Goal: Navigation & Orientation: Find specific page/section

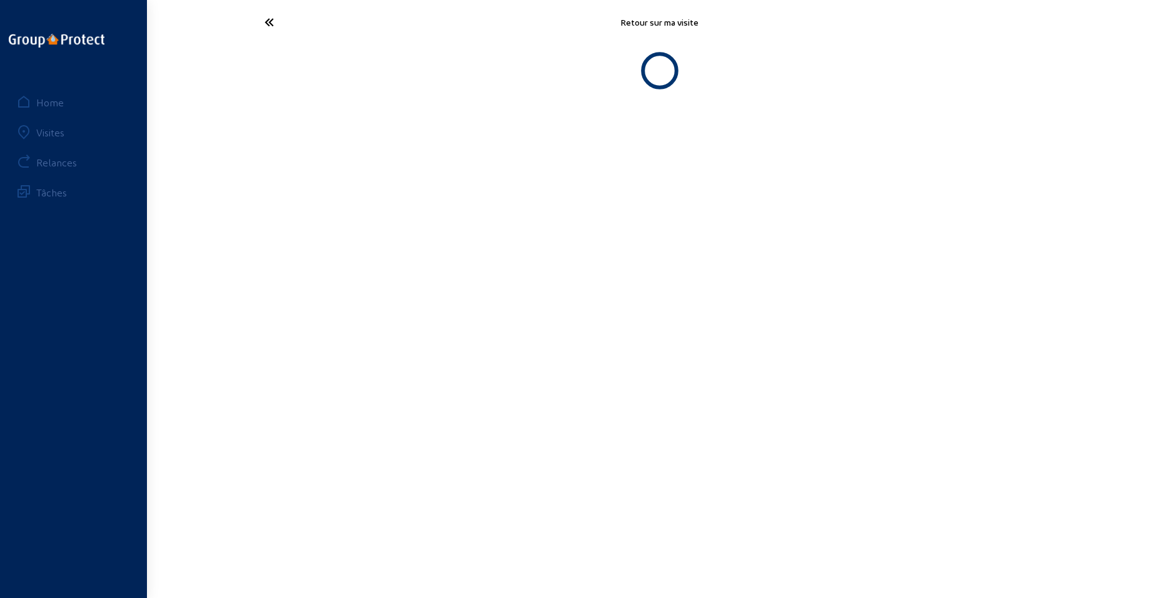
click at [265, 27] on icon at bounding box center [315, 22] width 115 height 22
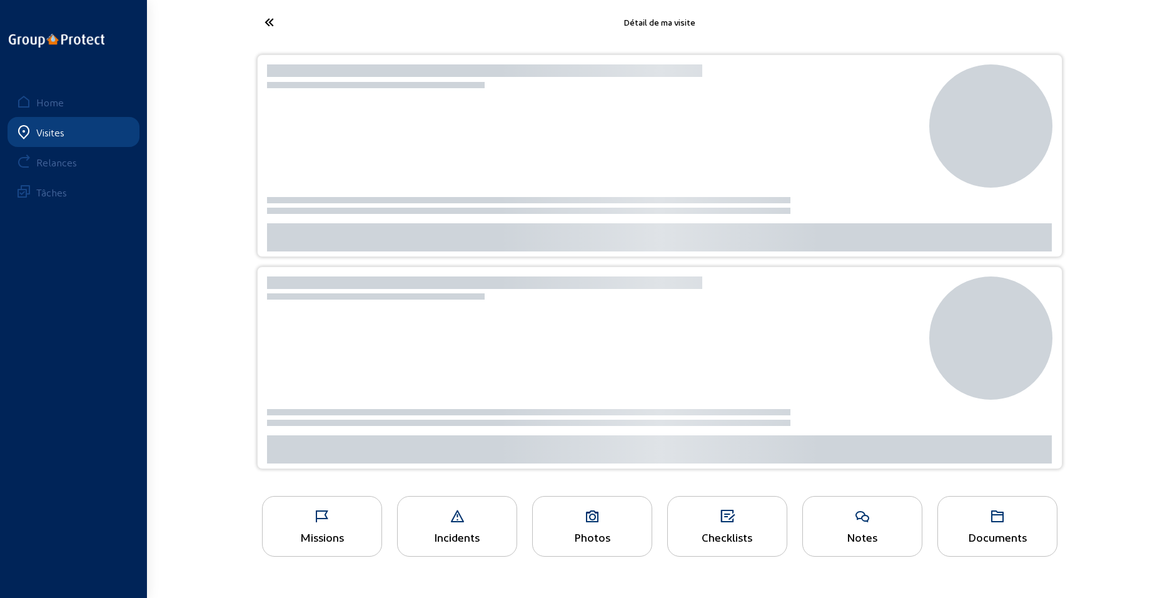
click at [41, 94] on link "Home" at bounding box center [74, 102] width 132 height 30
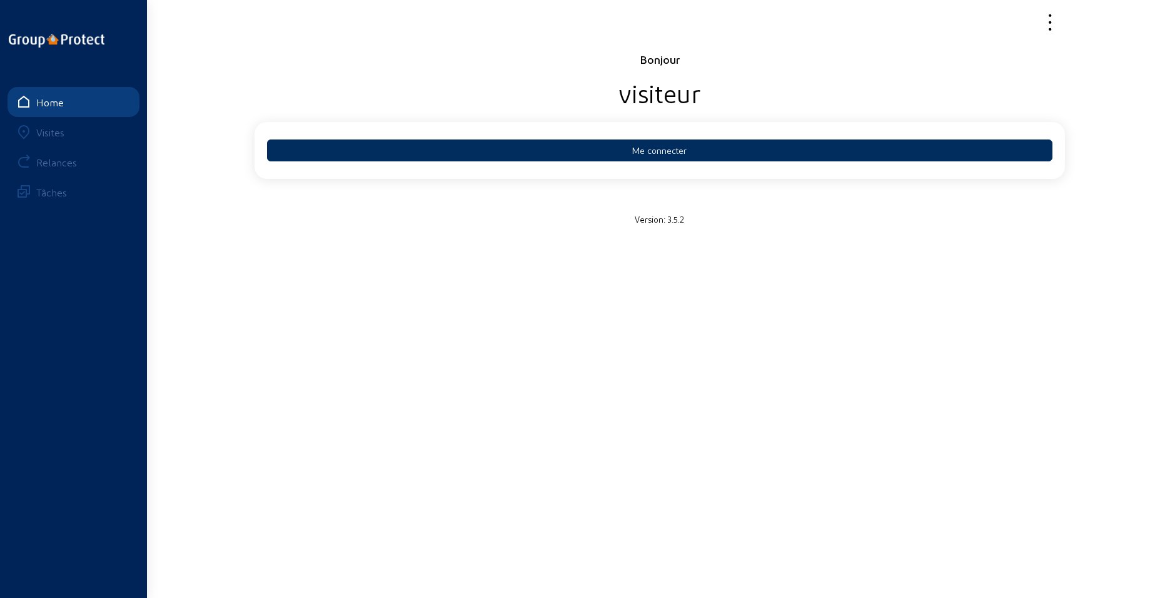
click at [617, 151] on button "Me connecter" at bounding box center [660, 150] width 786 height 22
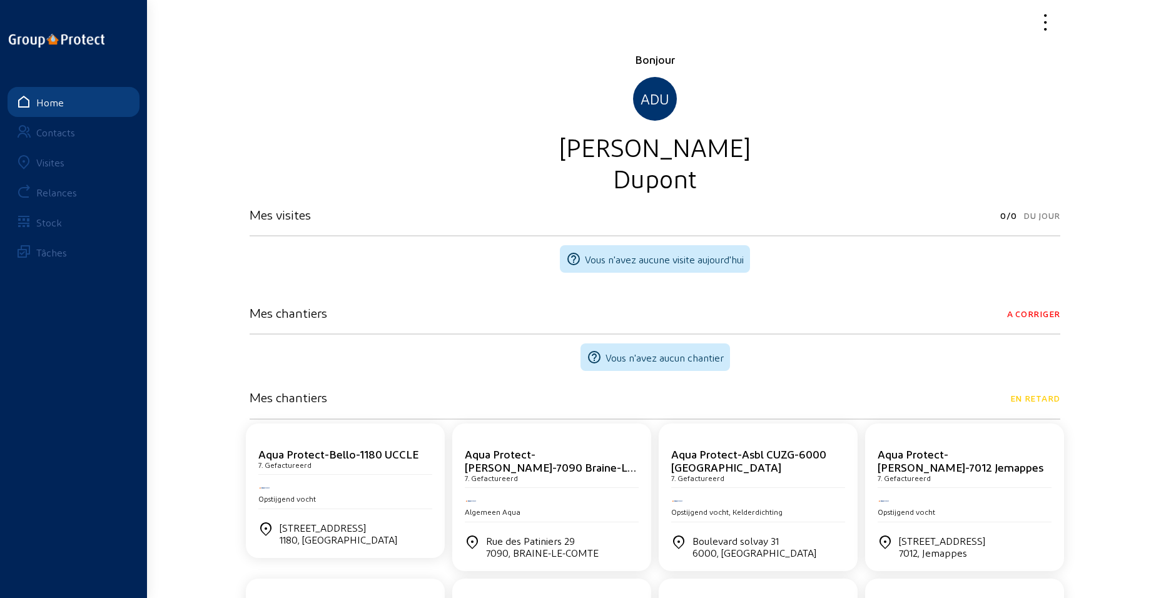
click at [48, 168] on link "Visites" at bounding box center [74, 162] width 132 height 30
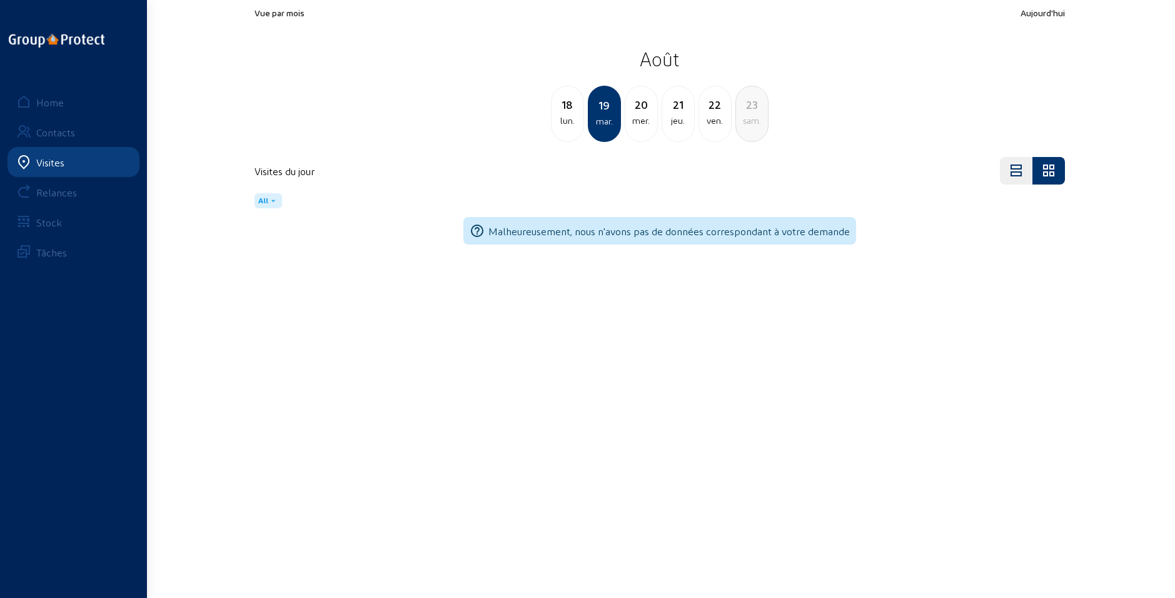
click at [640, 123] on div "mer." at bounding box center [642, 120] width 32 height 15
click at [635, 118] on div "jeu." at bounding box center [642, 120] width 32 height 15
click at [636, 118] on div "ven." at bounding box center [642, 120] width 32 height 15
click at [636, 119] on div "sam." at bounding box center [642, 120] width 32 height 15
click at [636, 119] on div "dim." at bounding box center [642, 120] width 32 height 15
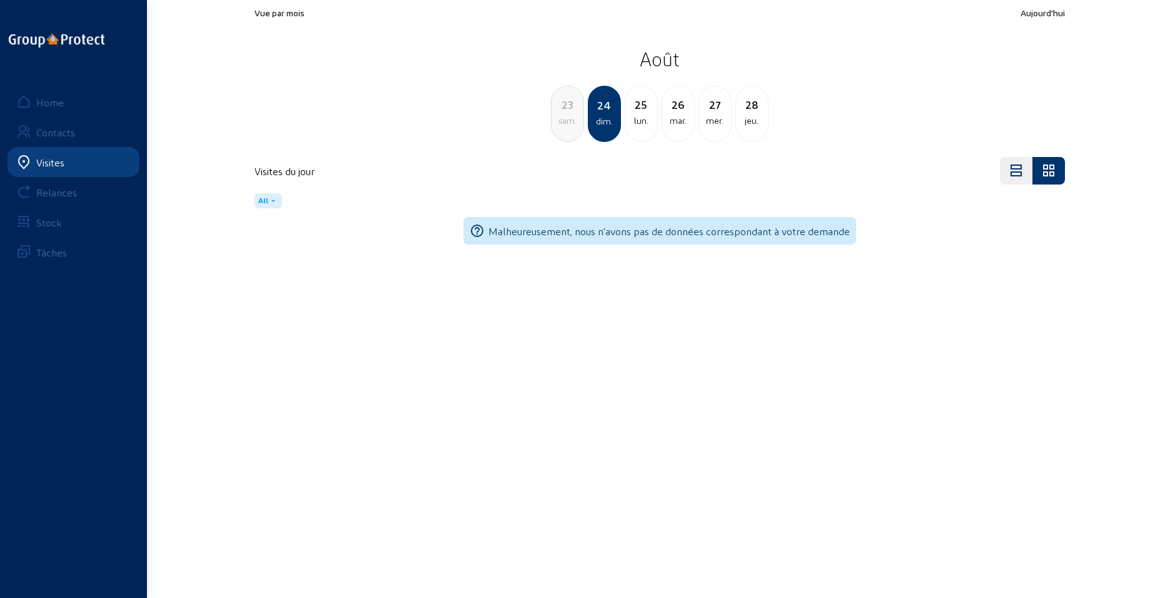
click at [635, 119] on div "lun." at bounding box center [642, 120] width 32 height 15
click at [637, 123] on div "mar." at bounding box center [642, 120] width 32 height 15
click at [637, 124] on div "mer." at bounding box center [642, 120] width 32 height 15
click at [637, 124] on div "jeu." at bounding box center [642, 120] width 32 height 15
click at [636, 124] on div "ven." at bounding box center [642, 120] width 32 height 15
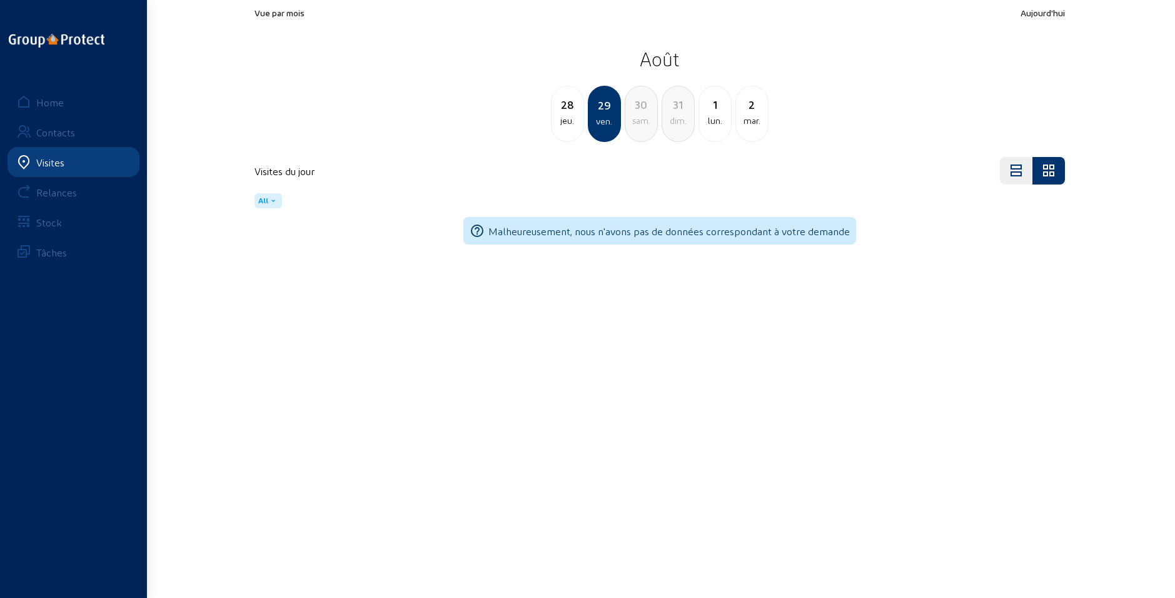
click at [634, 124] on div "sam." at bounding box center [642, 120] width 32 height 15
click at [636, 124] on div "dim." at bounding box center [642, 120] width 32 height 15
click at [636, 124] on div "lun." at bounding box center [642, 120] width 32 height 15
click at [569, 114] on div "dim." at bounding box center [568, 120] width 32 height 15
click at [567, 119] on div "sam." at bounding box center [568, 120] width 32 height 15
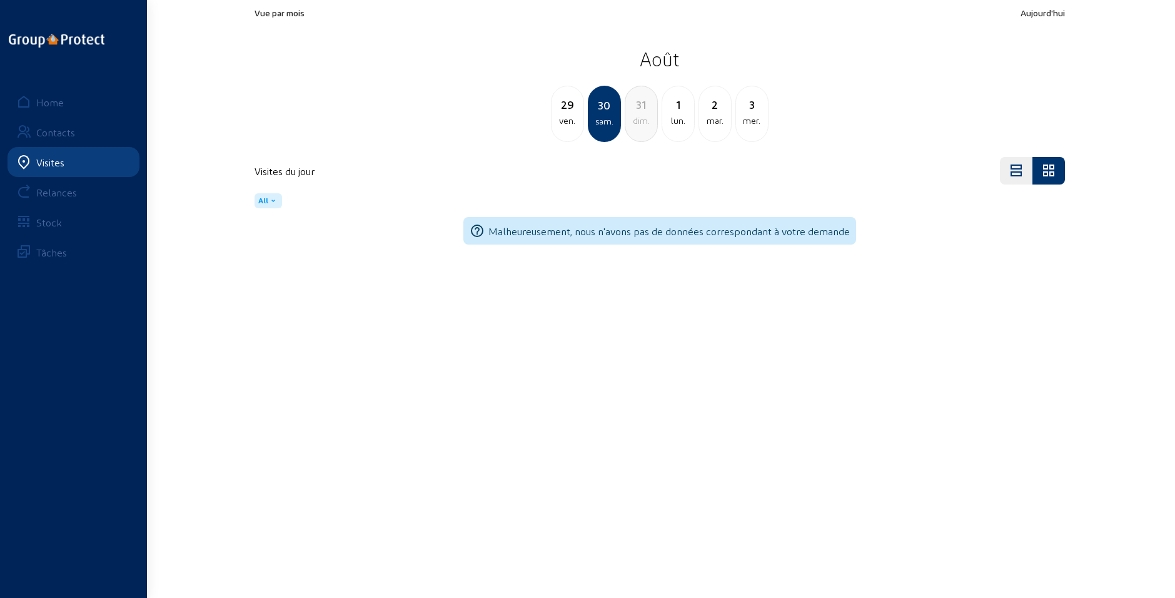
click at [566, 121] on div "ven." at bounding box center [568, 120] width 32 height 15
click at [566, 121] on div "jeu." at bounding box center [568, 120] width 32 height 15
click at [566, 121] on div "mer." at bounding box center [568, 120] width 32 height 15
click at [566, 121] on div "mar." at bounding box center [568, 120] width 32 height 15
click at [566, 121] on div "lun." at bounding box center [568, 120] width 32 height 15
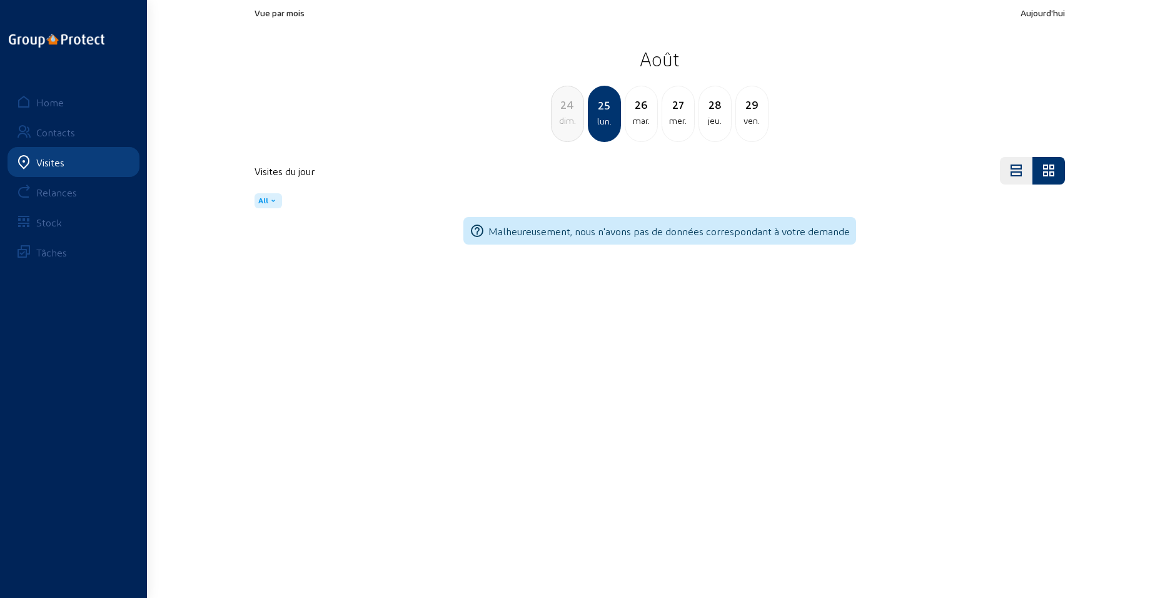
click at [563, 120] on div "dim." at bounding box center [568, 120] width 32 height 15
click at [563, 120] on div "sam." at bounding box center [568, 120] width 32 height 15
click at [563, 120] on div "ven." at bounding box center [568, 120] width 32 height 15
click at [563, 120] on div "jeu." at bounding box center [568, 120] width 32 height 15
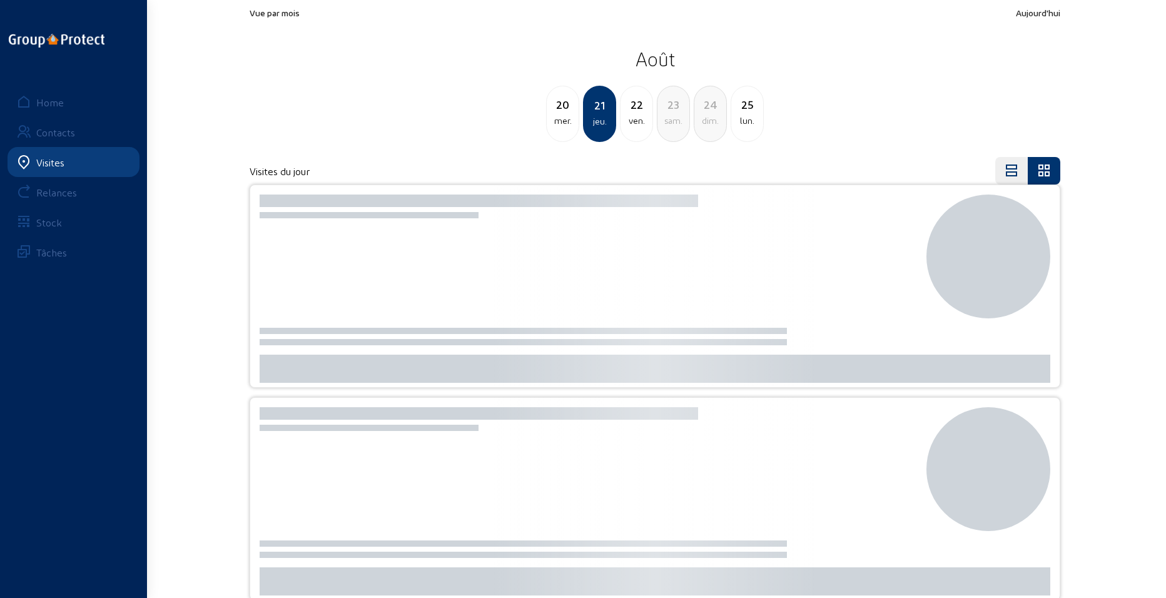
click at [562, 118] on div "mer." at bounding box center [563, 120] width 32 height 15
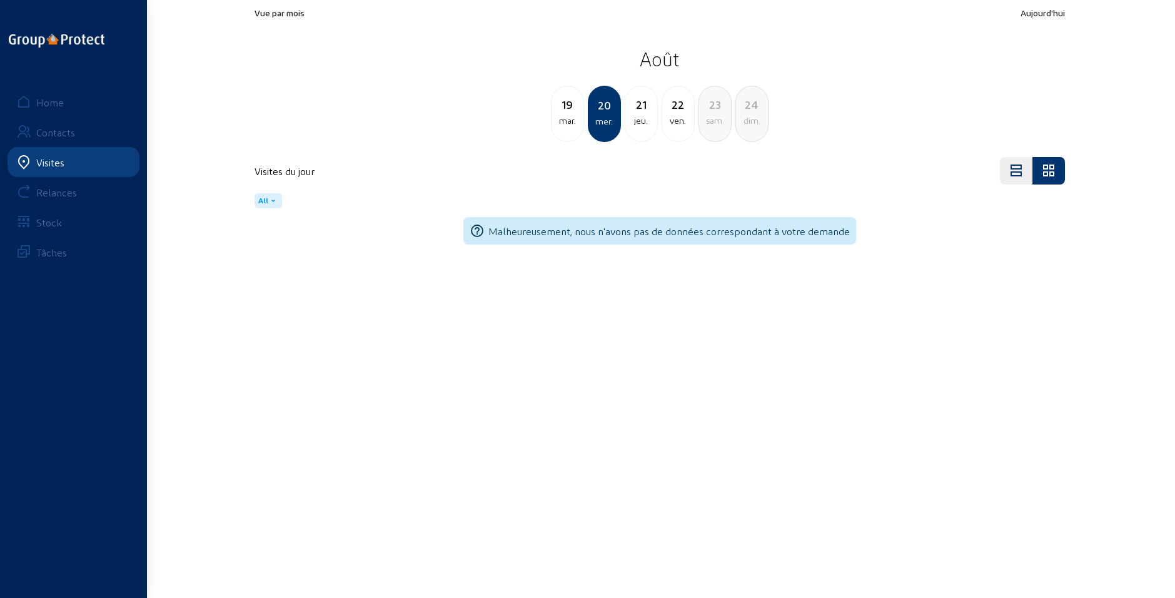
click at [691, 113] on div "22" at bounding box center [678, 105] width 32 height 18
click at [707, 116] on div "lun." at bounding box center [715, 120] width 32 height 15
click at [687, 116] on div "mer." at bounding box center [678, 120] width 32 height 15
click at [674, 118] on div "ven." at bounding box center [678, 120] width 32 height 15
click at [713, 120] on div "lun." at bounding box center [715, 120] width 32 height 15
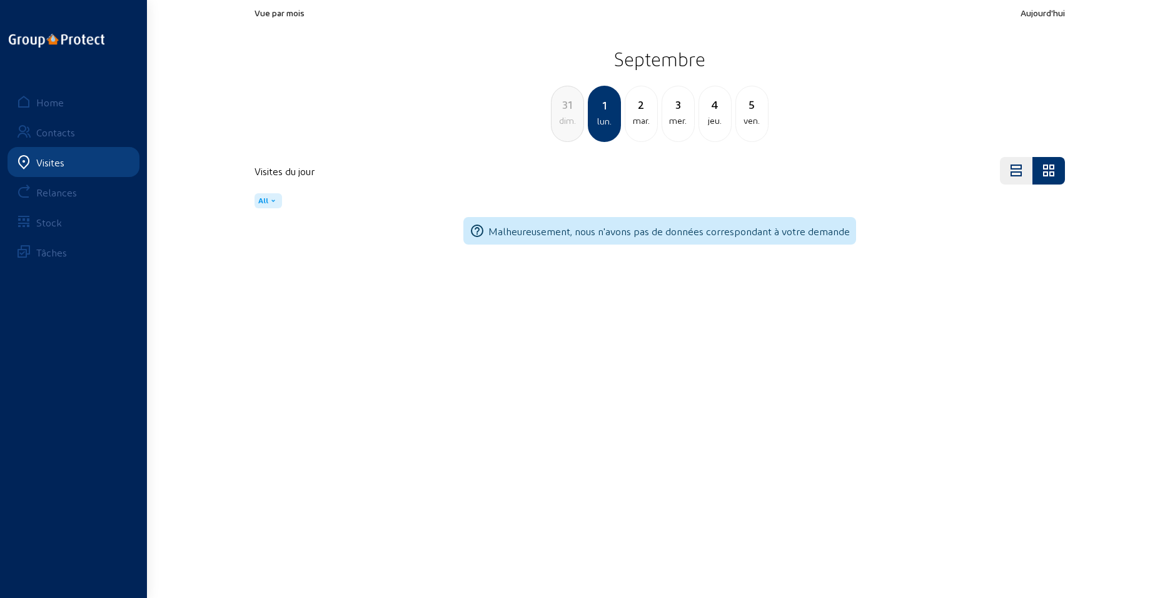
click at [637, 111] on div "2" at bounding box center [642, 105] width 32 height 18
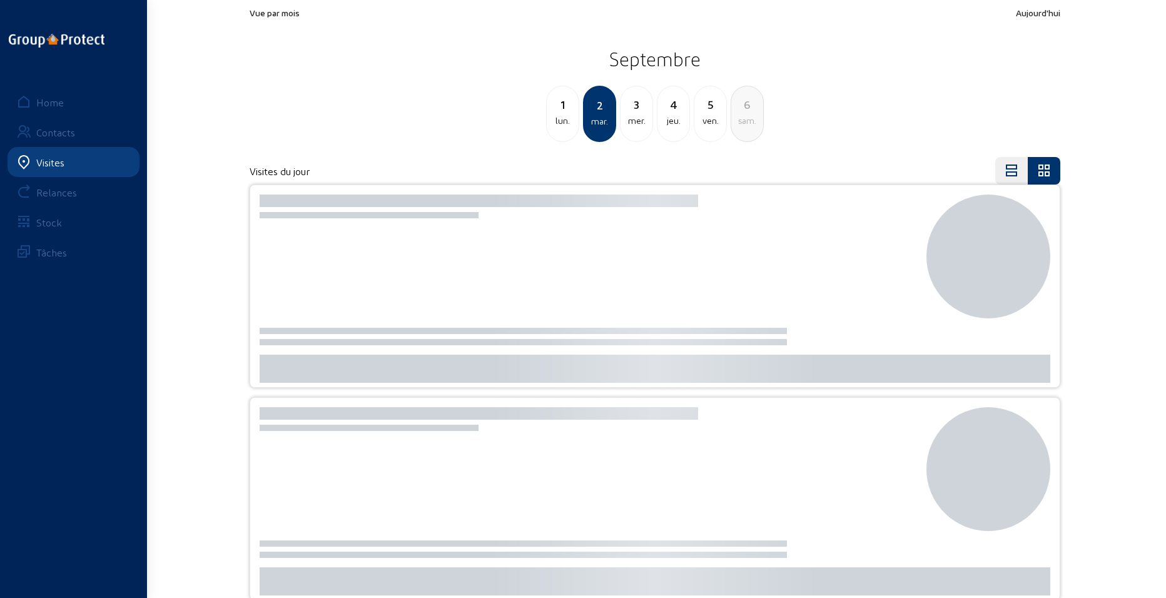
click at [637, 112] on div "3" at bounding box center [637, 105] width 32 height 18
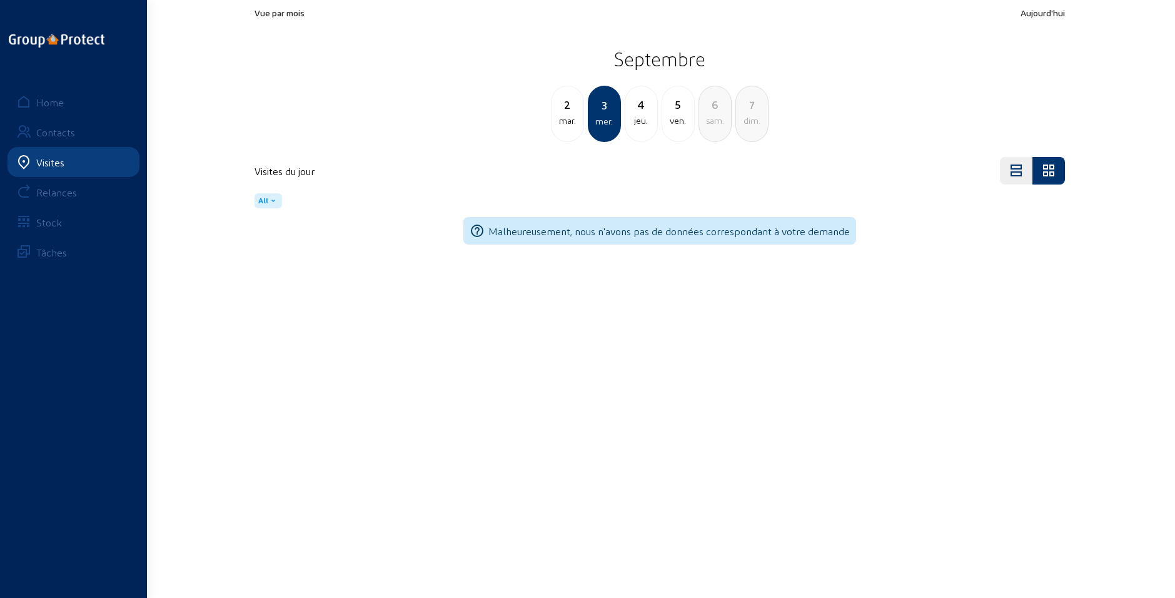
click at [579, 111] on div "2" at bounding box center [568, 105] width 32 height 18
click at [567, 111] on div "1" at bounding box center [568, 105] width 32 height 18
click at [704, 119] on div "jeu." at bounding box center [715, 120] width 32 height 15
click at [631, 112] on div "5" at bounding box center [642, 105] width 32 height 18
click at [639, 113] on div "6" at bounding box center [642, 105] width 32 height 18
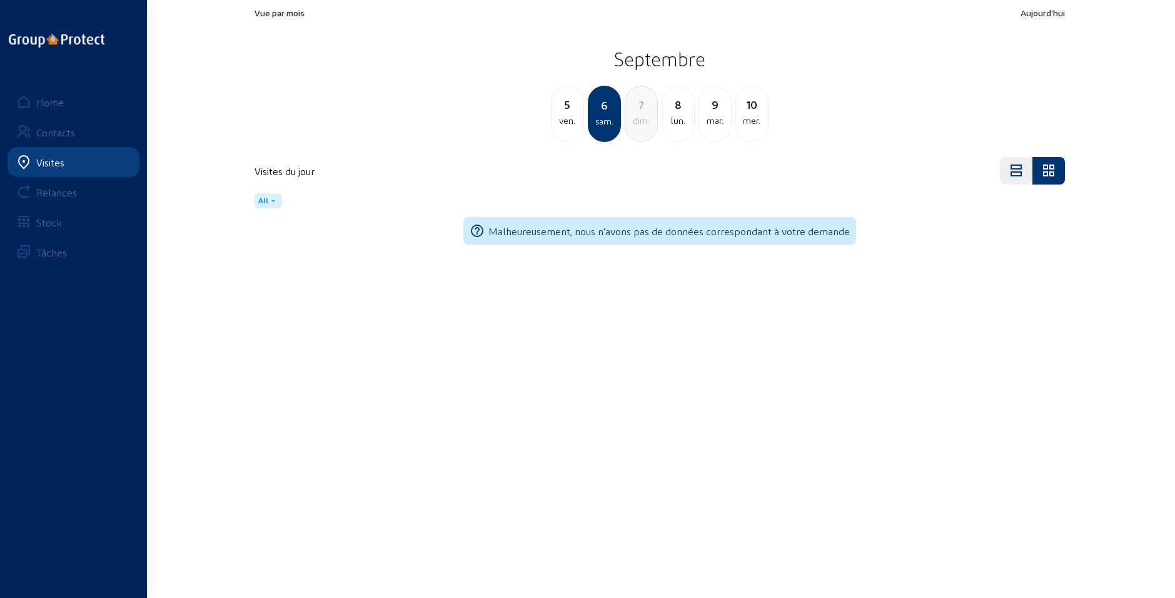
click at [637, 114] on div "dim." at bounding box center [642, 120] width 32 height 15
click at [635, 116] on div "lun." at bounding box center [642, 120] width 32 height 15
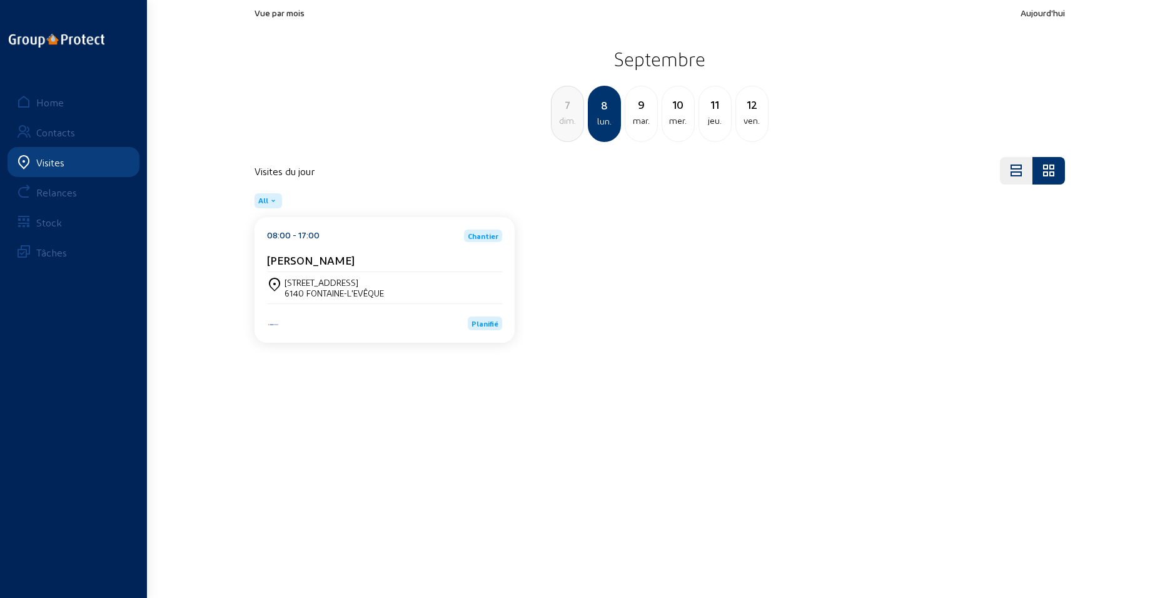
click at [644, 116] on div "mar." at bounding box center [642, 120] width 32 height 15
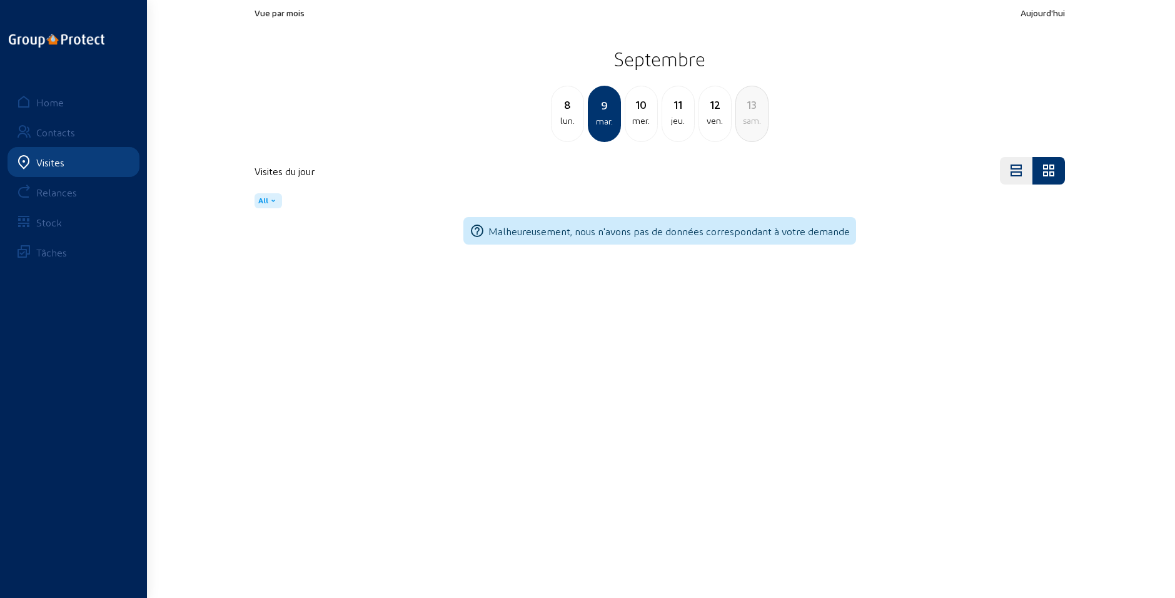
click at [649, 113] on div "mer." at bounding box center [642, 120] width 32 height 15
click at [648, 114] on div "jeu." at bounding box center [642, 120] width 32 height 15
click at [648, 114] on div "ven." at bounding box center [642, 120] width 32 height 15
click at [648, 114] on div "sam." at bounding box center [642, 120] width 32 height 15
click at [647, 115] on div "dim." at bounding box center [642, 120] width 32 height 15
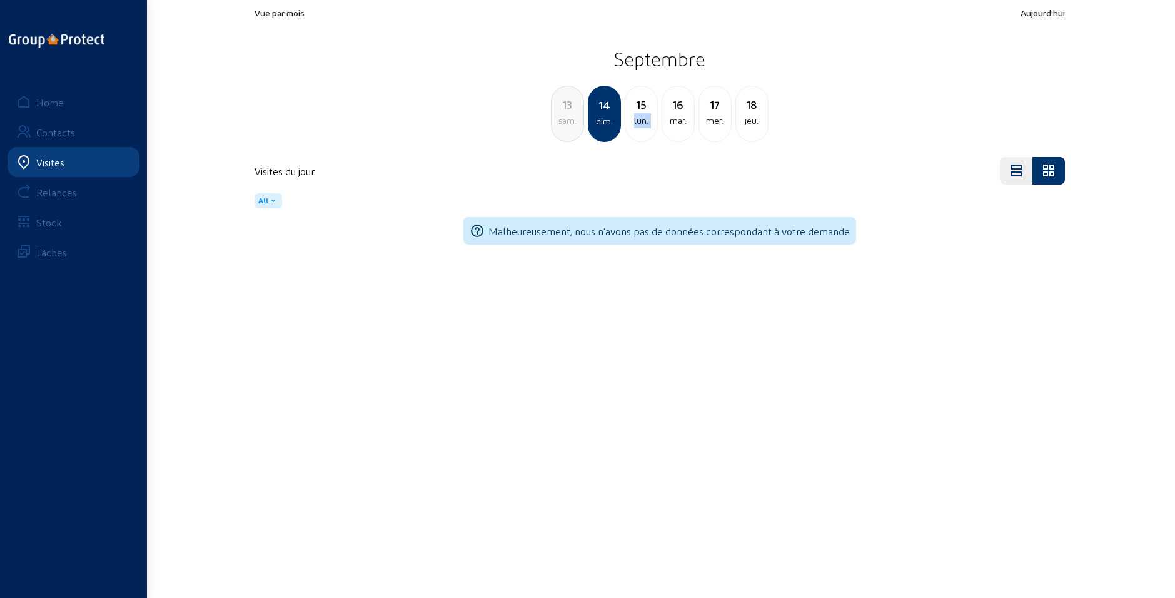
click at [647, 115] on div "lun." at bounding box center [642, 120] width 32 height 15
click at [643, 123] on div "mar." at bounding box center [642, 120] width 32 height 15
click at [643, 123] on div "mer." at bounding box center [642, 120] width 32 height 15
click at [555, 114] on div "mar." at bounding box center [568, 120] width 32 height 15
click at [556, 114] on div "lun." at bounding box center [568, 120] width 32 height 15
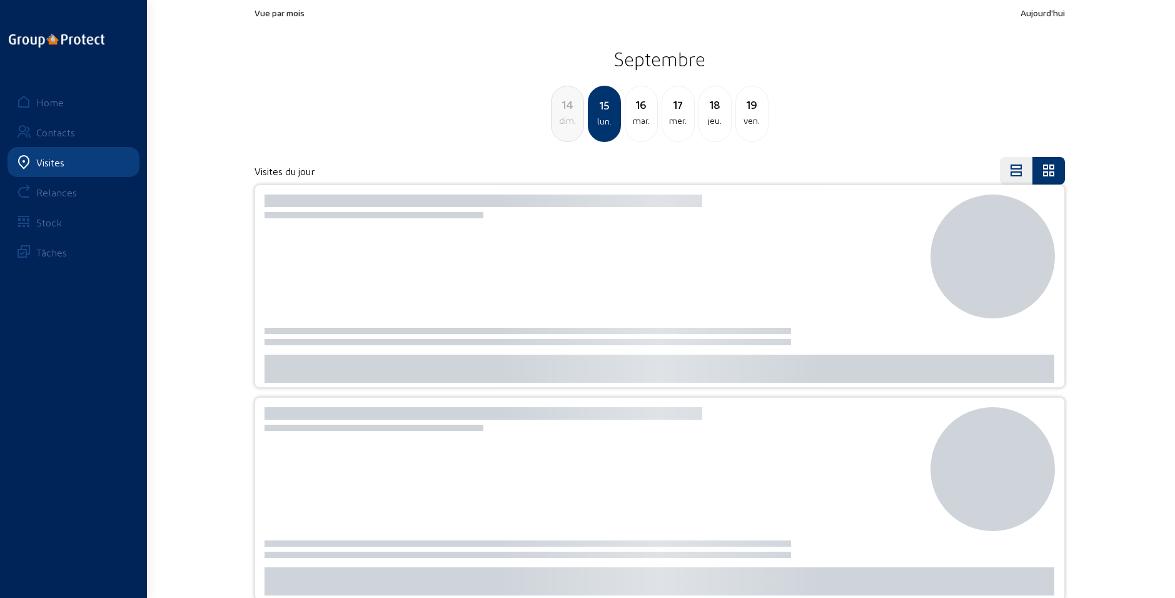
click at [556, 114] on div "dim." at bounding box center [568, 120] width 32 height 15
click at [563, 109] on div "13" at bounding box center [568, 105] width 32 height 18
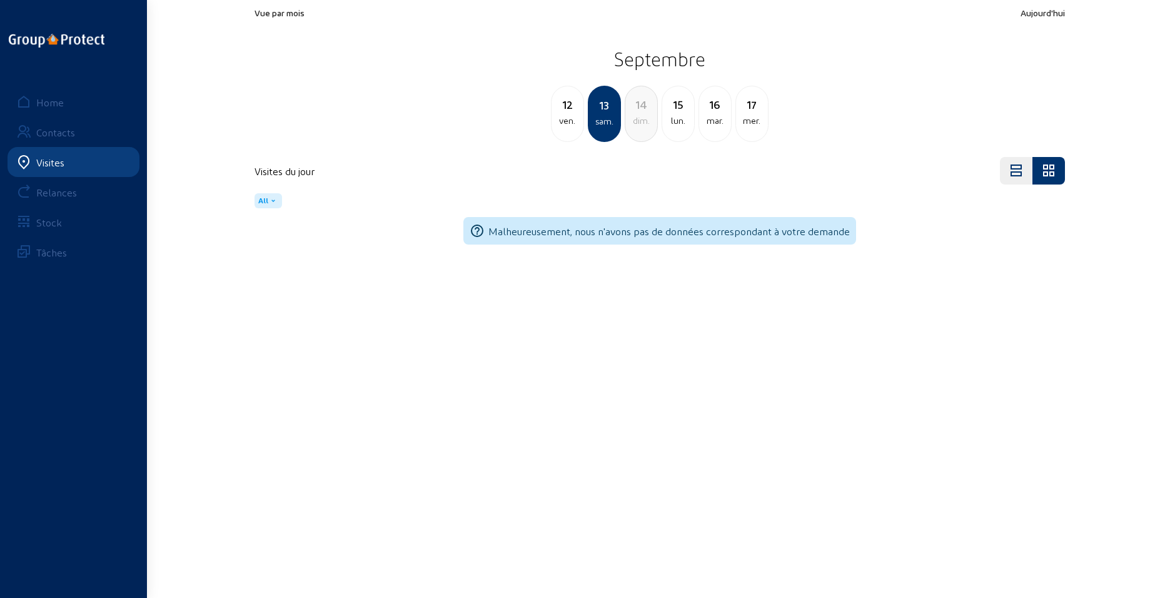
click at [563, 117] on div "ven." at bounding box center [568, 120] width 32 height 15
click at [563, 117] on div "jeu." at bounding box center [568, 120] width 32 height 15
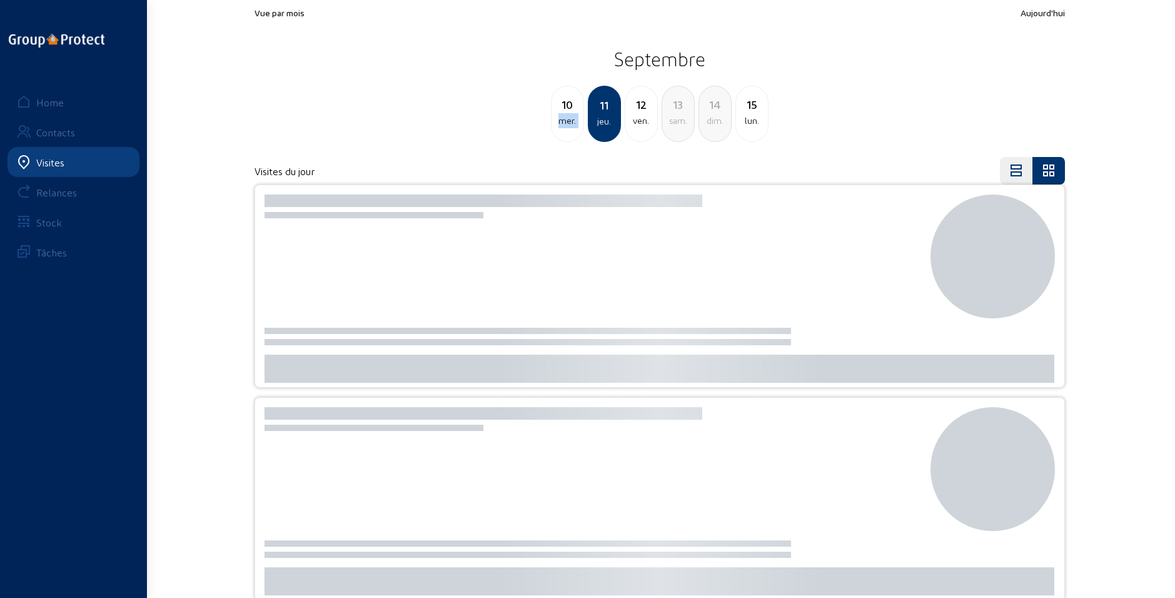
click at [563, 117] on div "mer." at bounding box center [568, 120] width 32 height 15
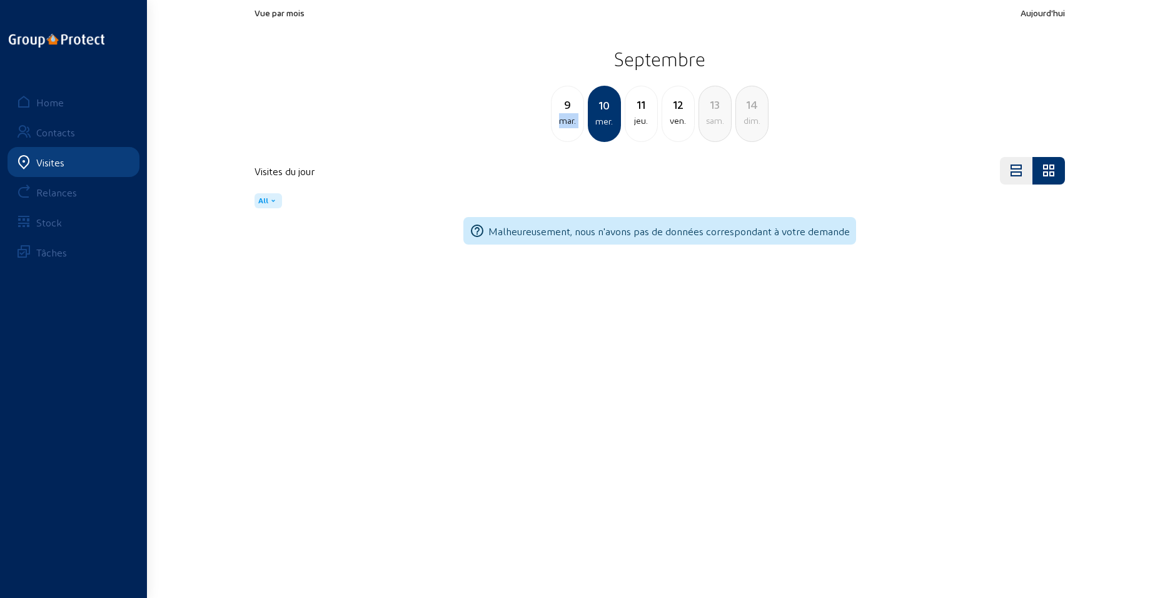
click at [563, 117] on div "mar." at bounding box center [568, 120] width 32 height 15
click at [564, 123] on div "lun." at bounding box center [568, 120] width 32 height 15
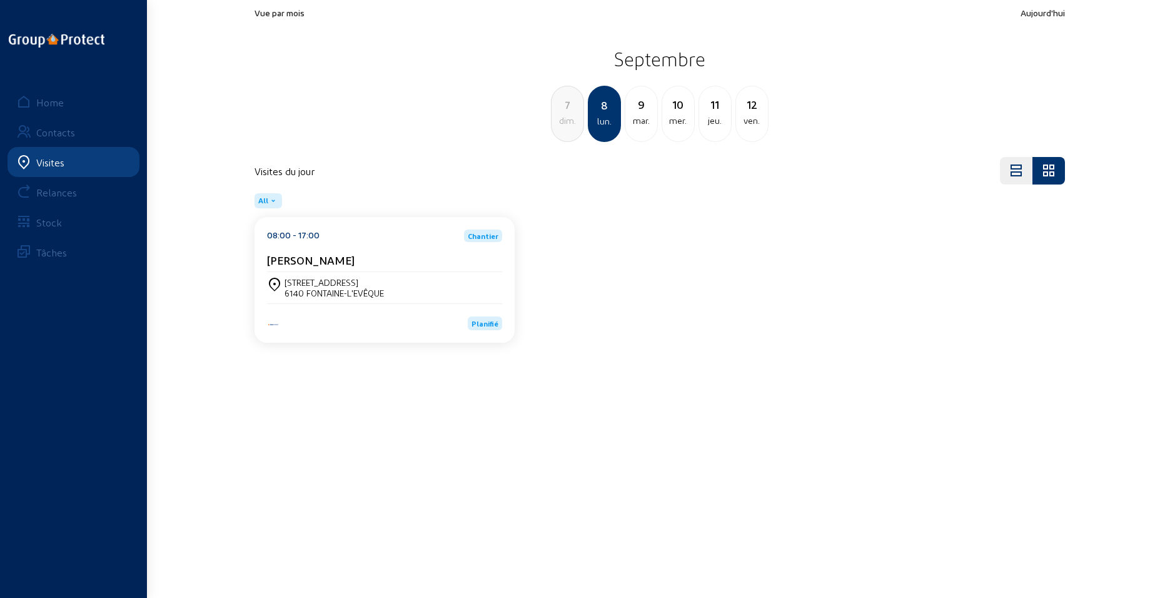
click at [564, 123] on div "dim." at bounding box center [568, 120] width 32 height 15
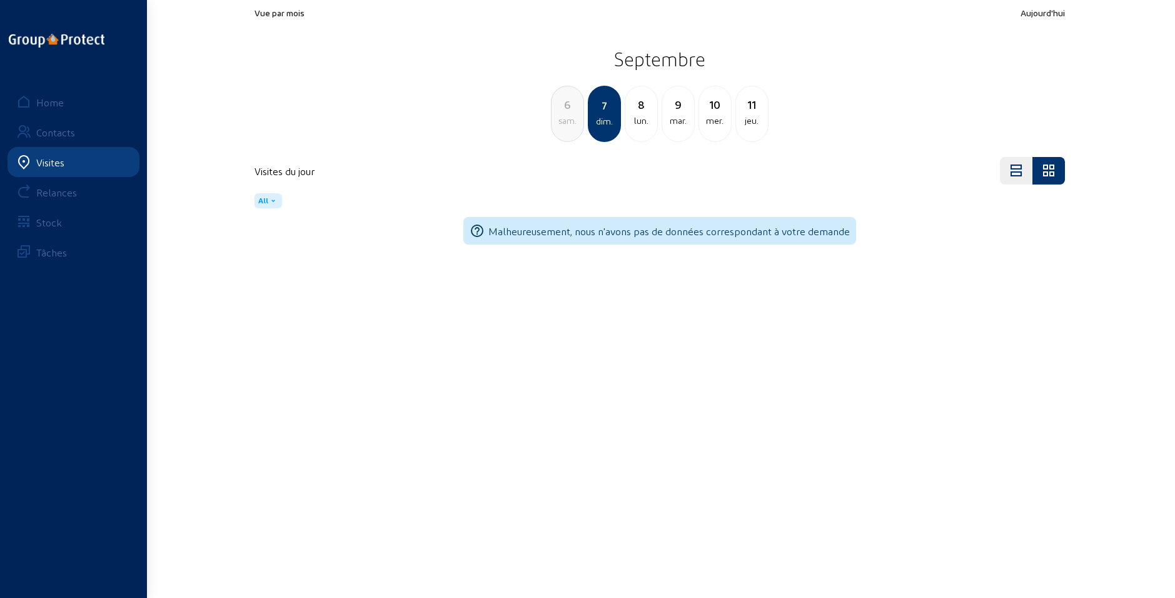
click at [564, 123] on div "sam." at bounding box center [568, 120] width 32 height 15
click at [564, 123] on div "ven." at bounding box center [568, 120] width 32 height 15
click at [564, 125] on div "jeu." at bounding box center [568, 120] width 32 height 15
click at [564, 125] on div "mer." at bounding box center [568, 120] width 32 height 15
click at [564, 121] on div "mar." at bounding box center [568, 120] width 32 height 15
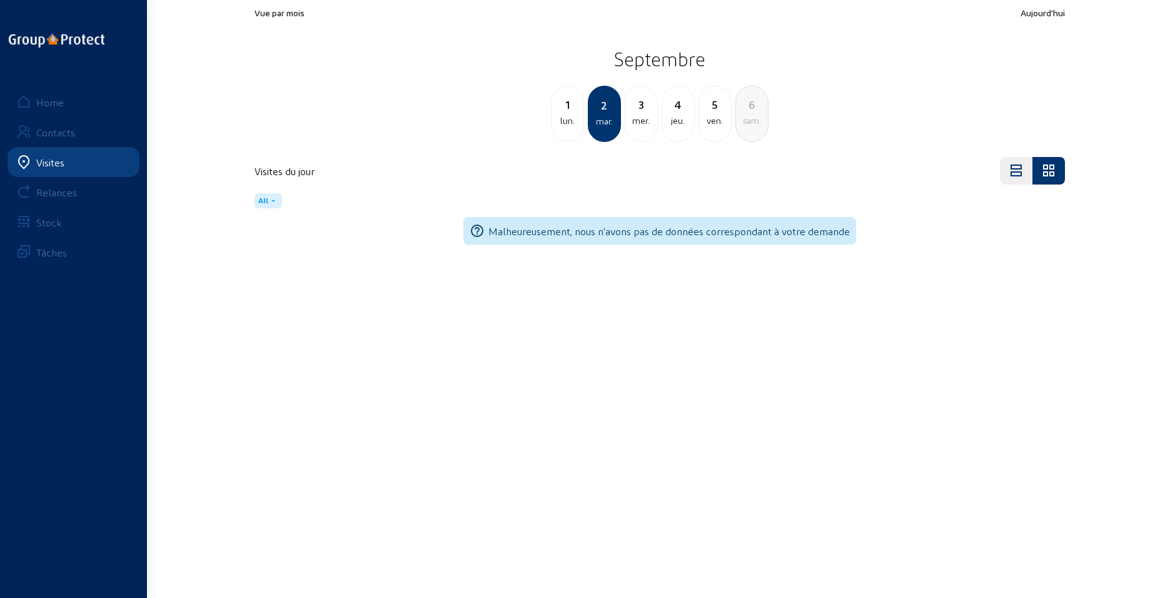
click at [567, 119] on div "lun." at bounding box center [568, 120] width 32 height 15
click at [567, 119] on div "dim." at bounding box center [568, 120] width 32 height 15
click at [577, 107] on div "30" at bounding box center [568, 105] width 32 height 18
click at [569, 109] on div "29" at bounding box center [568, 105] width 32 height 18
click at [569, 109] on div "28" at bounding box center [568, 105] width 32 height 18
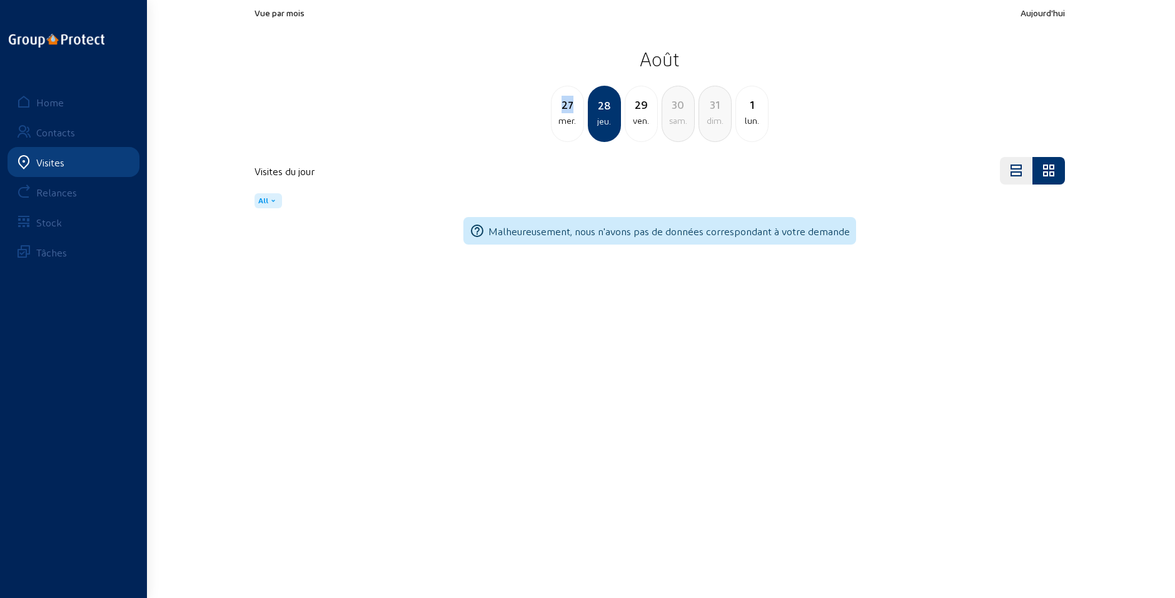
click at [568, 109] on div "27" at bounding box center [568, 105] width 32 height 18
click at [566, 115] on div "mar." at bounding box center [568, 120] width 32 height 15
click at [564, 120] on div "lun." at bounding box center [568, 120] width 32 height 15
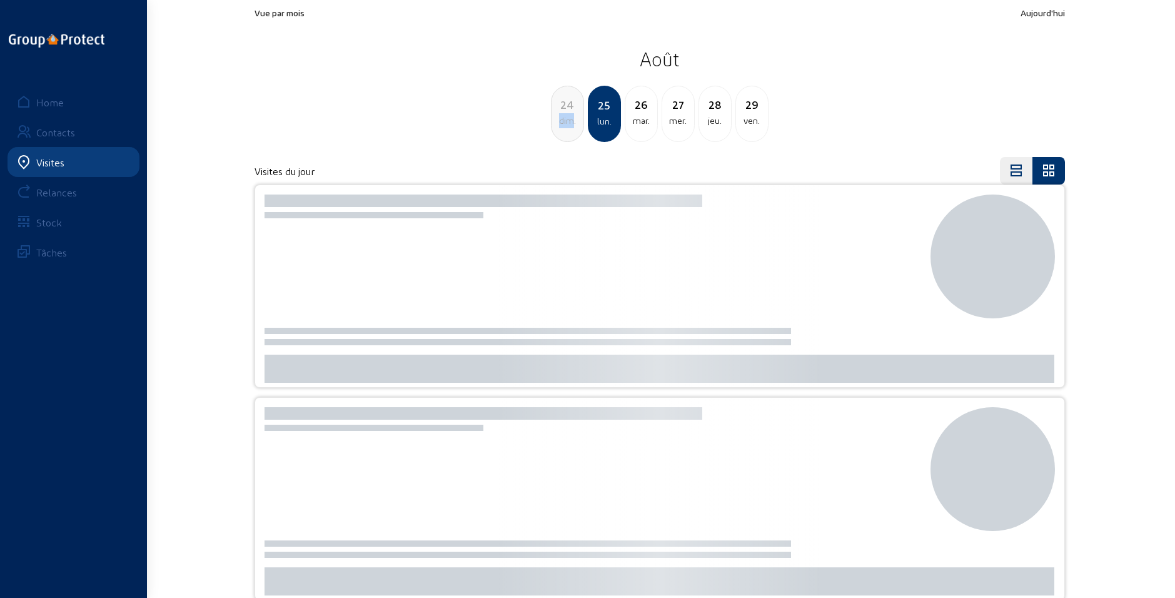
click at [564, 121] on div "dim." at bounding box center [568, 120] width 32 height 15
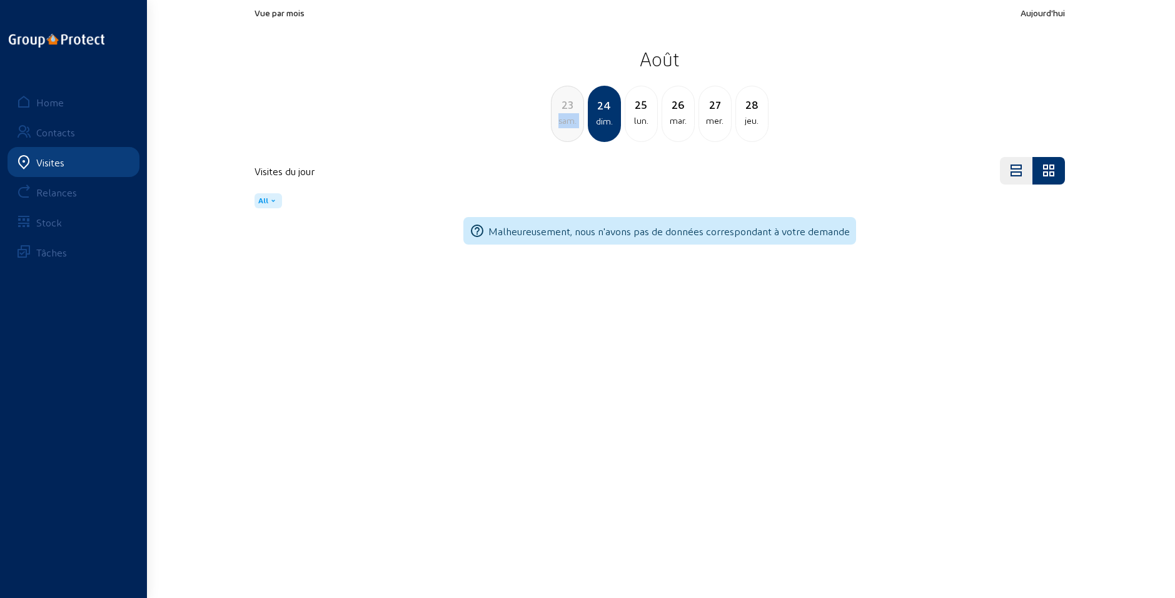
click at [564, 121] on div "sam." at bounding box center [568, 120] width 32 height 15
click at [562, 123] on div "ven." at bounding box center [568, 120] width 32 height 15
click at [562, 123] on div "jeu." at bounding box center [568, 120] width 32 height 15
click at [562, 123] on div "mer." at bounding box center [568, 120] width 32 height 15
click at [562, 123] on div "mar." at bounding box center [568, 120] width 32 height 15
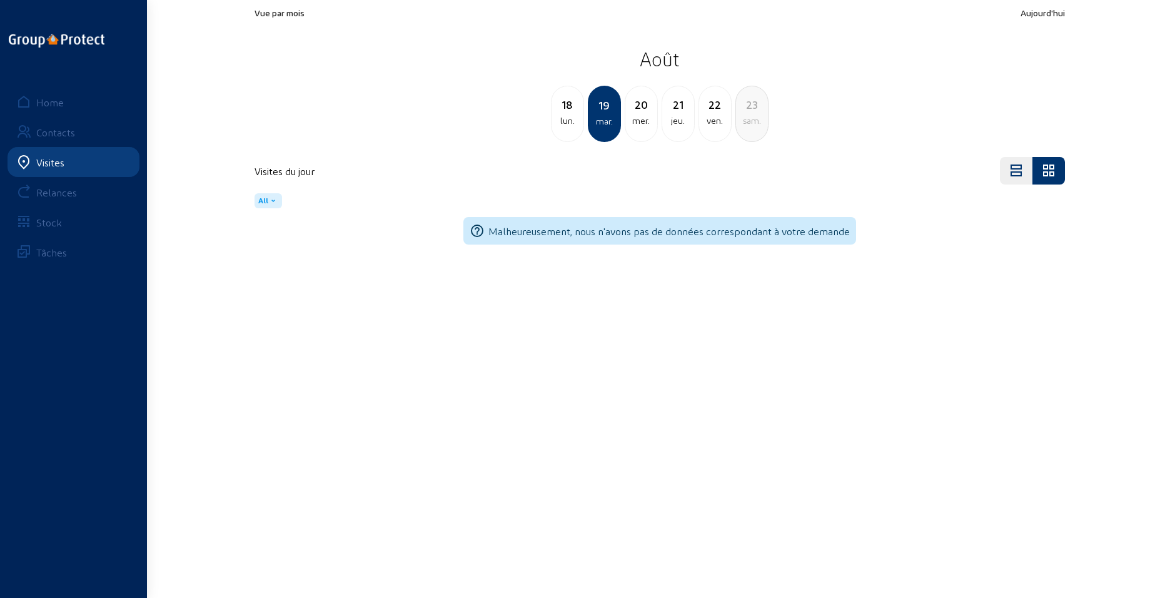
click at [562, 123] on div "lun." at bounding box center [568, 120] width 32 height 15
